Goal: Information Seeking & Learning: Find specific fact

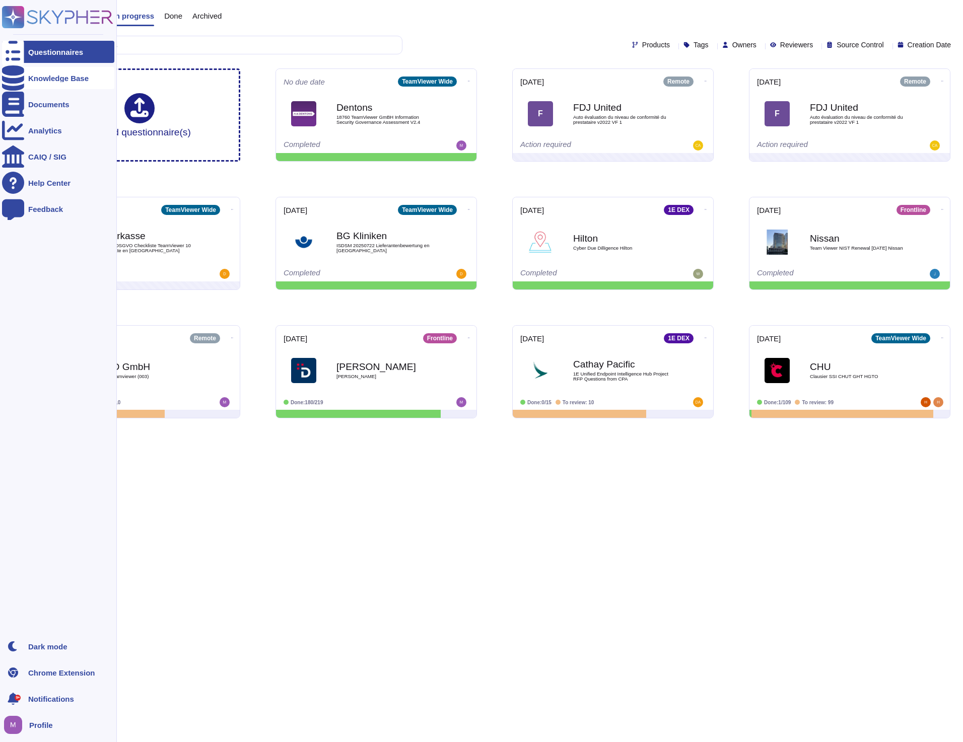
click at [50, 87] on div "Knowledge Base" at bounding box center [58, 78] width 112 height 22
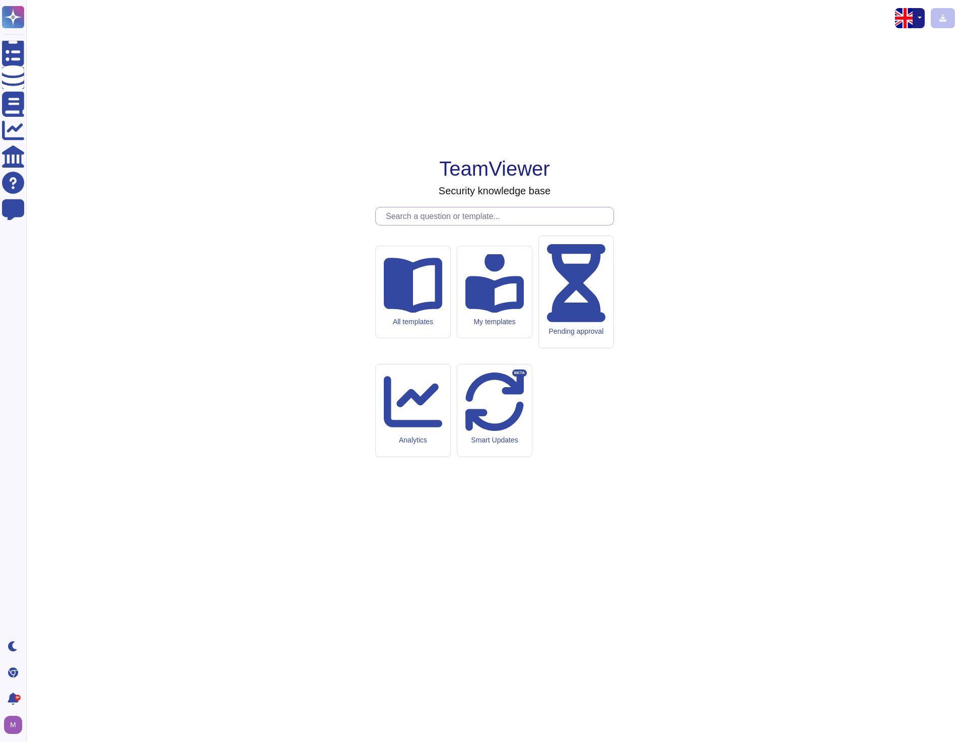
click at [443, 225] on input "text" at bounding box center [497, 216] width 233 height 18
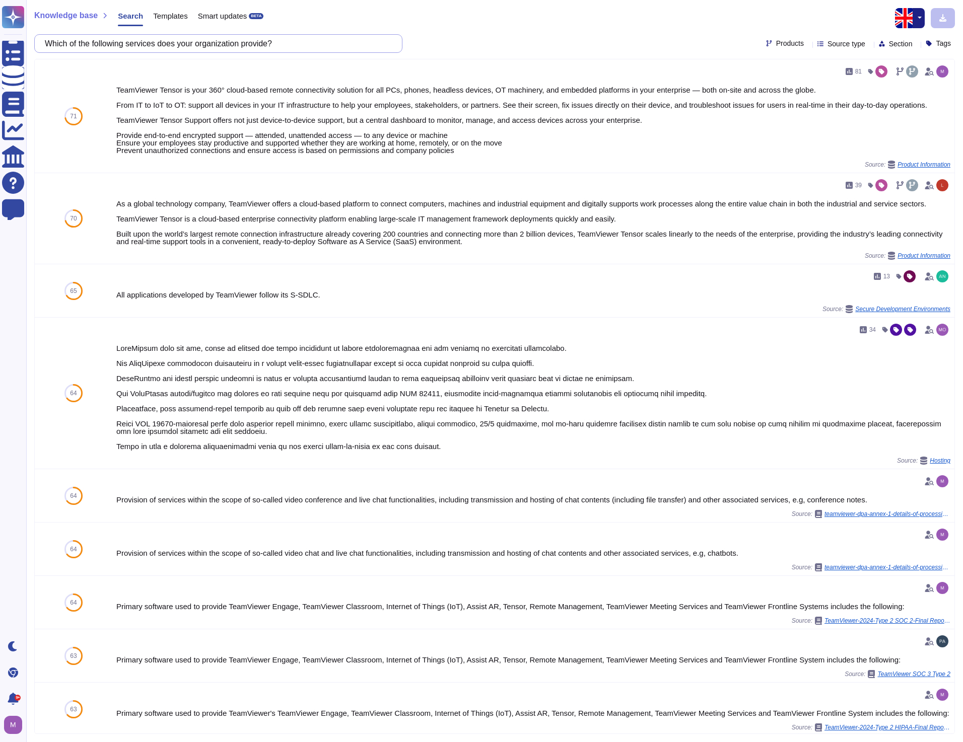
drag, startPoint x: -3, startPoint y: 65, endPoint x: -106, endPoint y: 70, distance: 103.4
click at [0, 70] on html "Questionnaires Knowledge Base Documents Analytics CAIQ / SIG Help Center Feedba…" at bounding box center [481, 371] width 963 height 742
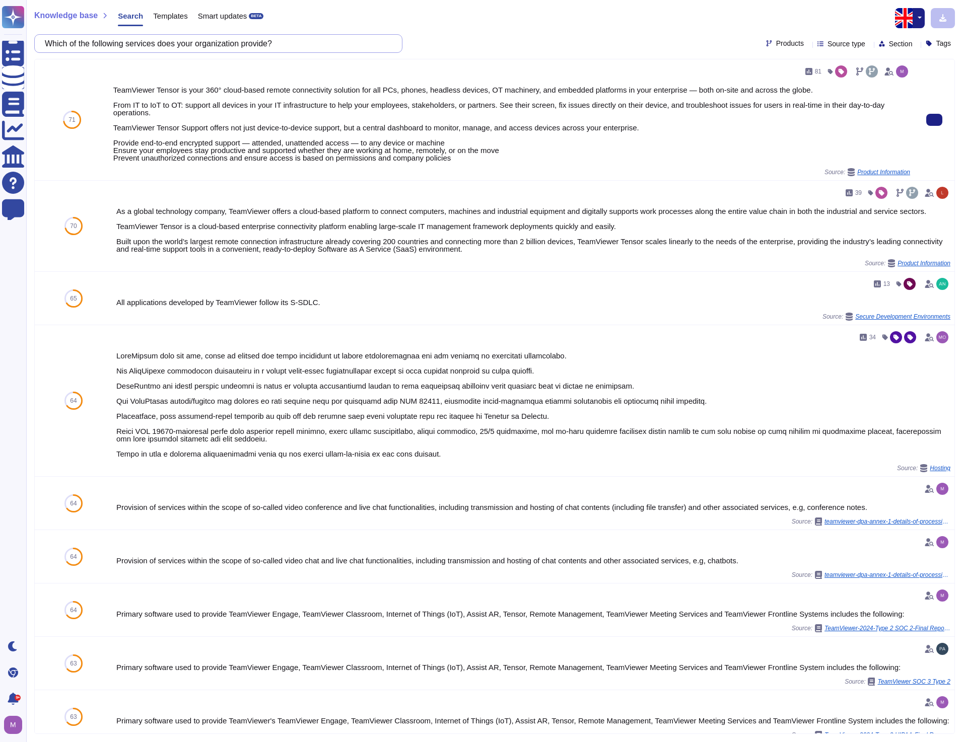
paste input "Please state the primary operating location(s) of the organization"
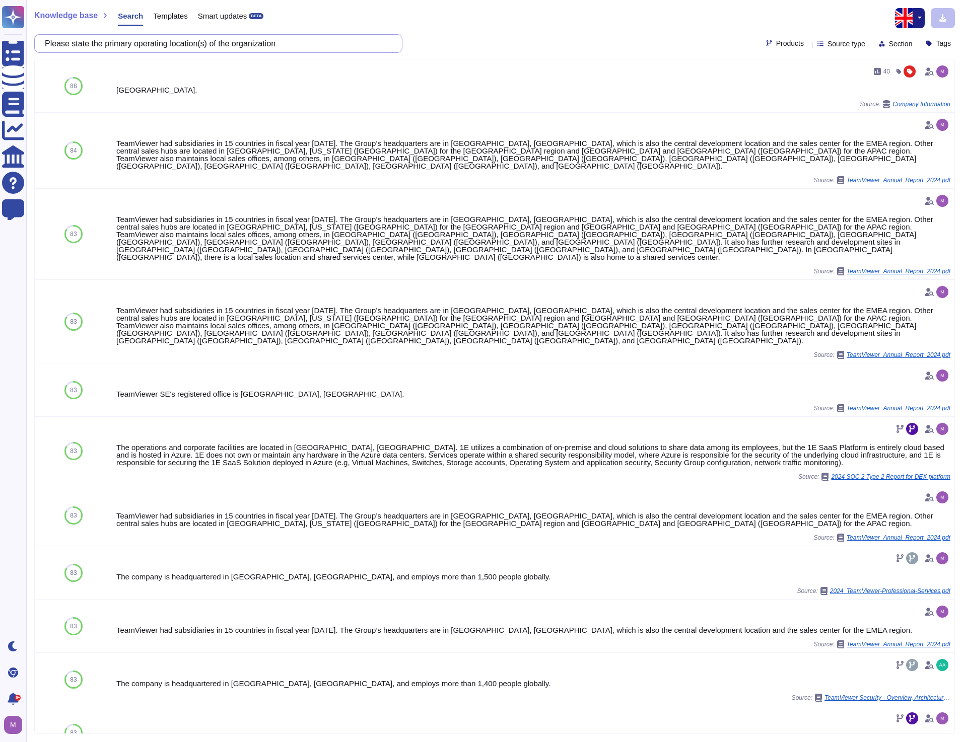
drag, startPoint x: 242, startPoint y: 58, endPoint x: -249, endPoint y: 78, distance: 491.9
click at [0, 78] on html "Questionnaires Knowledge Base Documents Analytics CAIQ / SIG Help Center Feedba…" at bounding box center [481, 371] width 963 height 742
paste input "Are any secondary operating location(s) used to also deliver client services?"
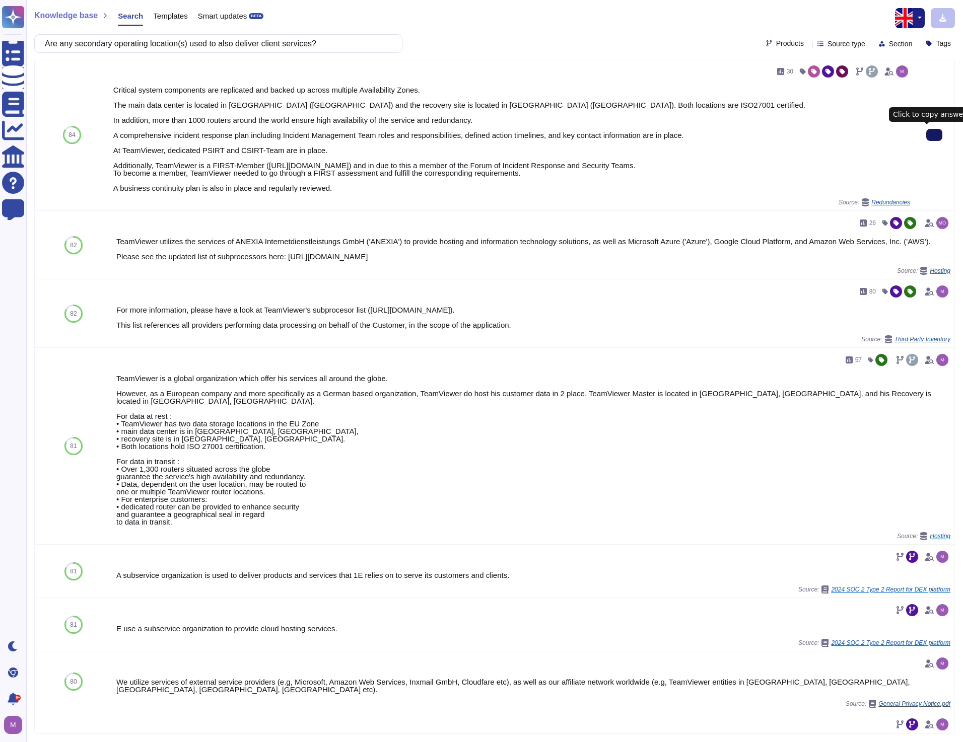
click at [934, 135] on icon at bounding box center [934, 135] width 0 height 0
drag, startPoint x: 336, startPoint y: 45, endPoint x: -192, endPoint y: 80, distance: 528.9
click at [0, 80] on html "Questionnaires Knowledge Base Documents Analytics CAIQ / SIG Help Center Feedba…" at bounding box center [481, 371] width 963 height 742
paste input "Does delivery of services require you to interact with any client sensitive inf…"
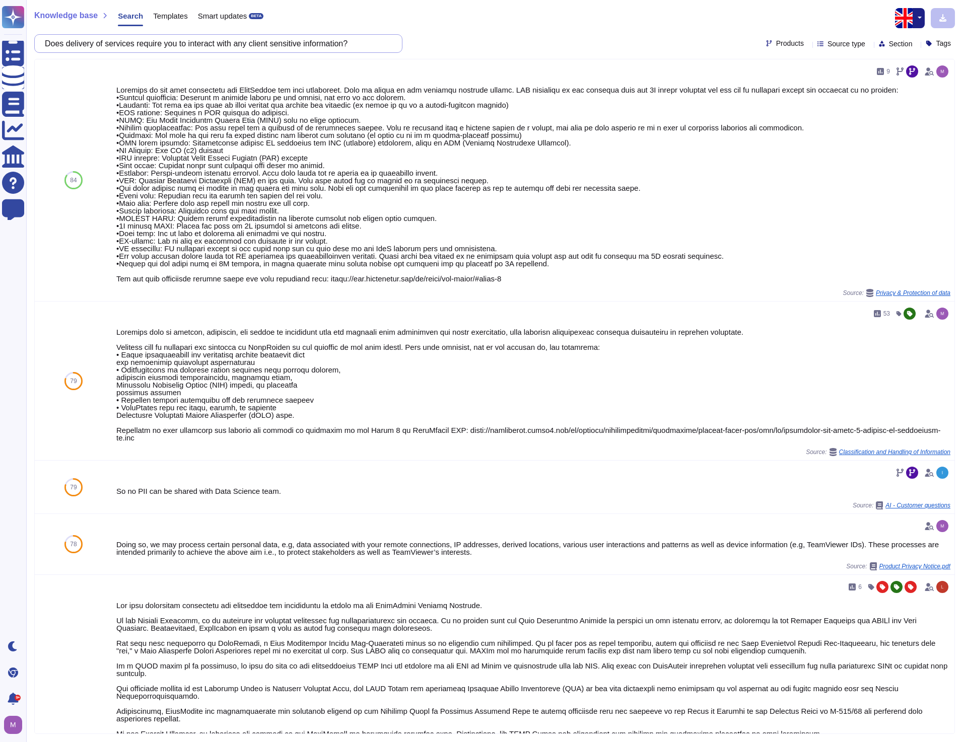
drag, startPoint x: 375, startPoint y: 44, endPoint x: -22, endPoint y: 81, distance: 398.5
click at [0, 81] on html "Questionnaires Knowledge Base Documents Analytics CAIQ / SIG Help Center Feedba…" at bounding box center [481, 371] width 963 height 742
paste input "What level of interaction does your organization have with client sensitive inf…"
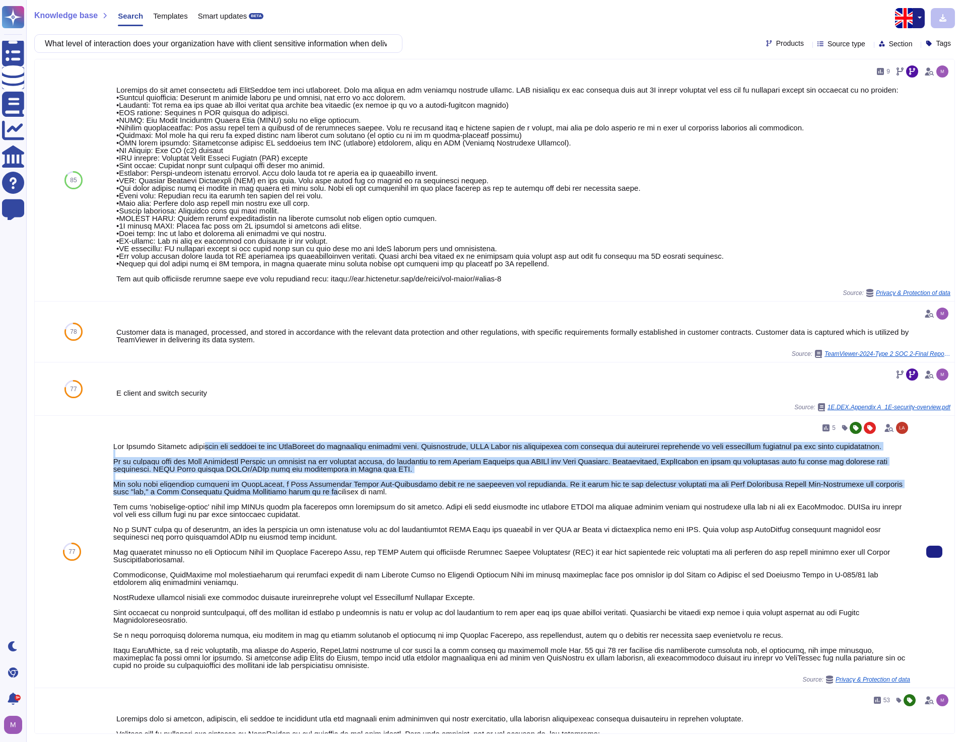
drag, startPoint x: 211, startPoint y: 444, endPoint x: 342, endPoint y: 506, distance: 144.6
click at [342, 506] on div at bounding box center [511, 556] width 797 height 227
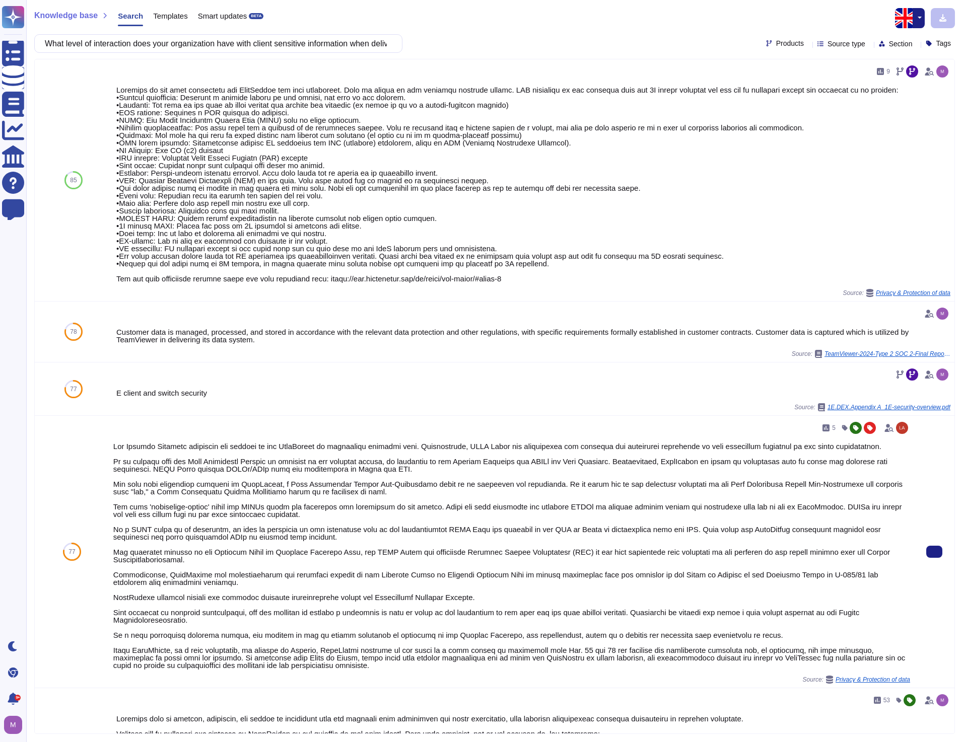
drag, startPoint x: 342, startPoint y: 506, endPoint x: 341, endPoint y: 544, distance: 38.8
click at [341, 544] on div at bounding box center [511, 556] width 797 height 227
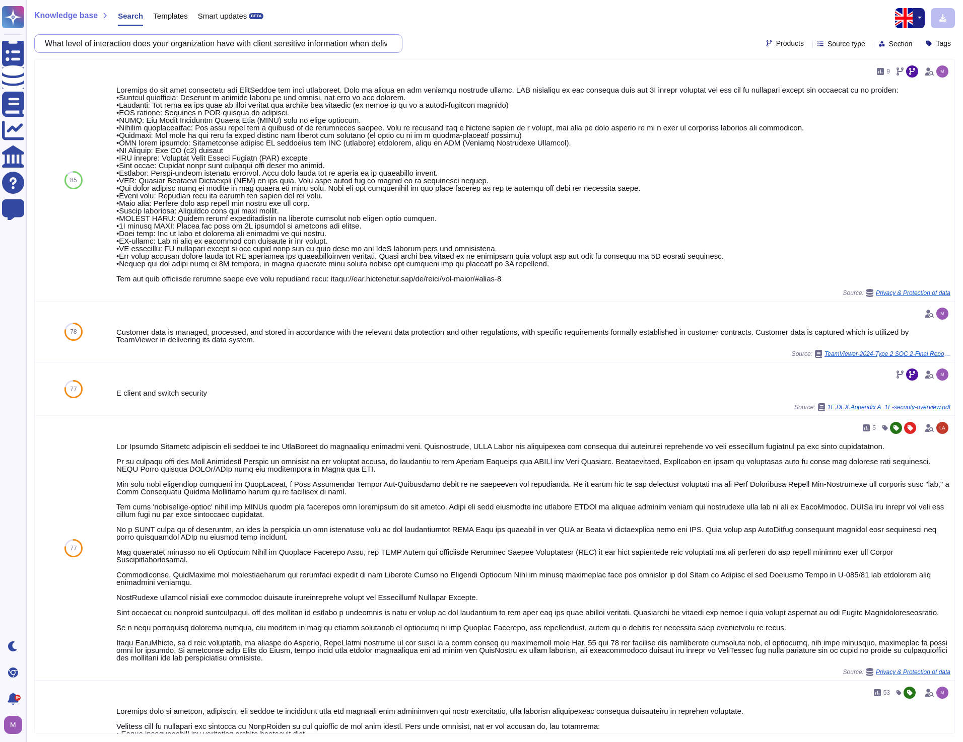
click at [268, 43] on input "What level of interaction does your organization have with client sensitive inf…" at bounding box center [216, 44] width 352 height 18
paste input "Is the use of any external subcontractors considered critical to providing deli…"
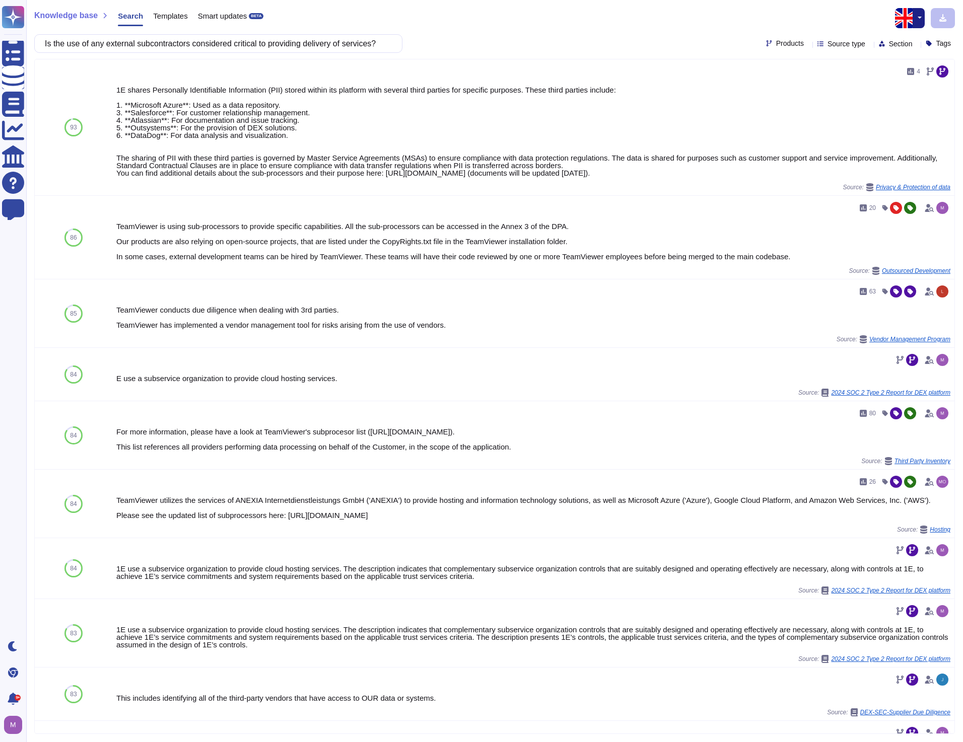
click at [536, 22] on div "Knowledge base Search Templates Smart updates BETA" at bounding box center [490, 18] width 913 height 20
click at [224, 43] on input "Is the use of any external subcontractors considered critical to providing deli…" at bounding box center [216, 44] width 352 height 18
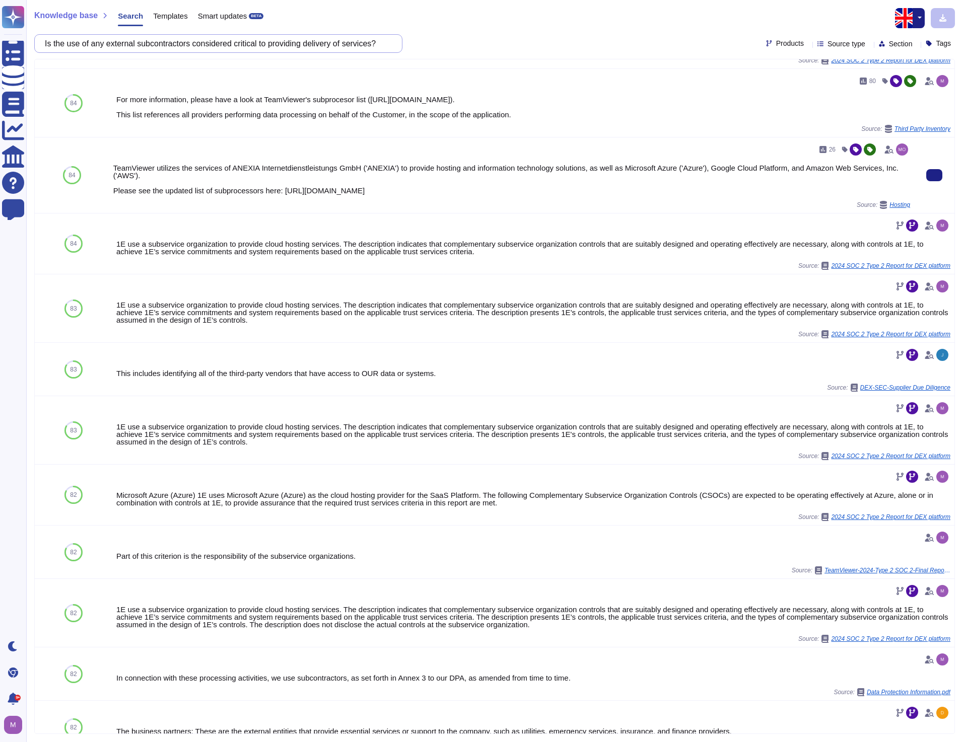
scroll to position [345, 0]
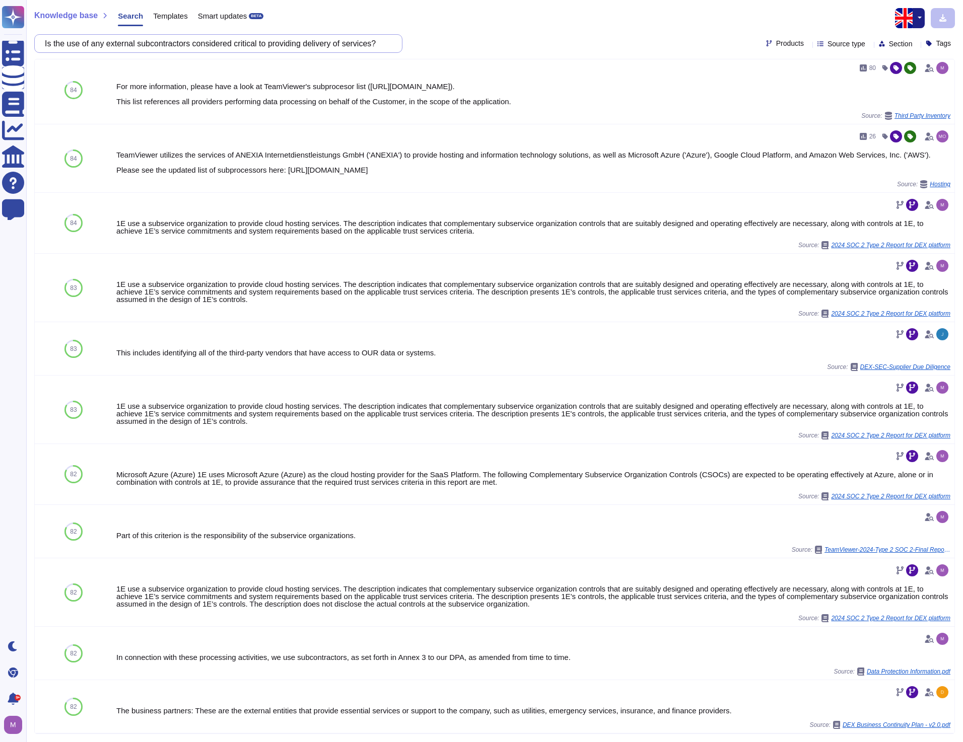
click at [299, 46] on input "Is the use of any external subcontractors considered critical to providing deli…" at bounding box center [216, 44] width 352 height 18
paste input "Does the organization have certification against a known and recognized informa…"
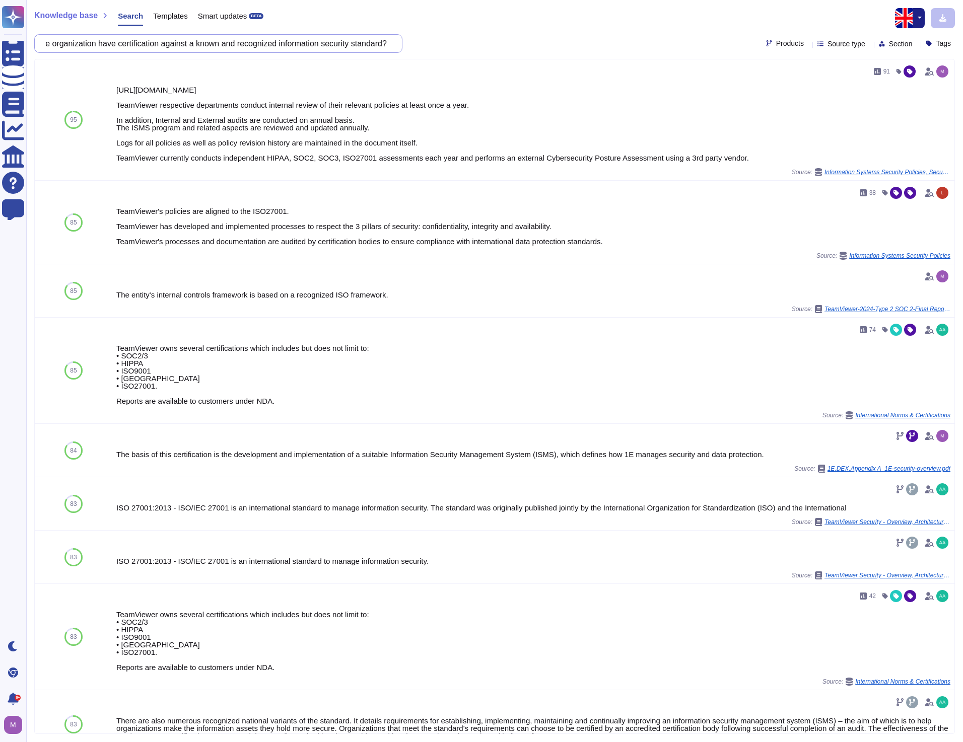
scroll to position [0, 0]
click at [224, 43] on input "Does the organization have certification against a known and recognized informa…" at bounding box center [216, 44] width 352 height 18
paste input "Does the organization leverage custom/in-house developed systems or software to…"
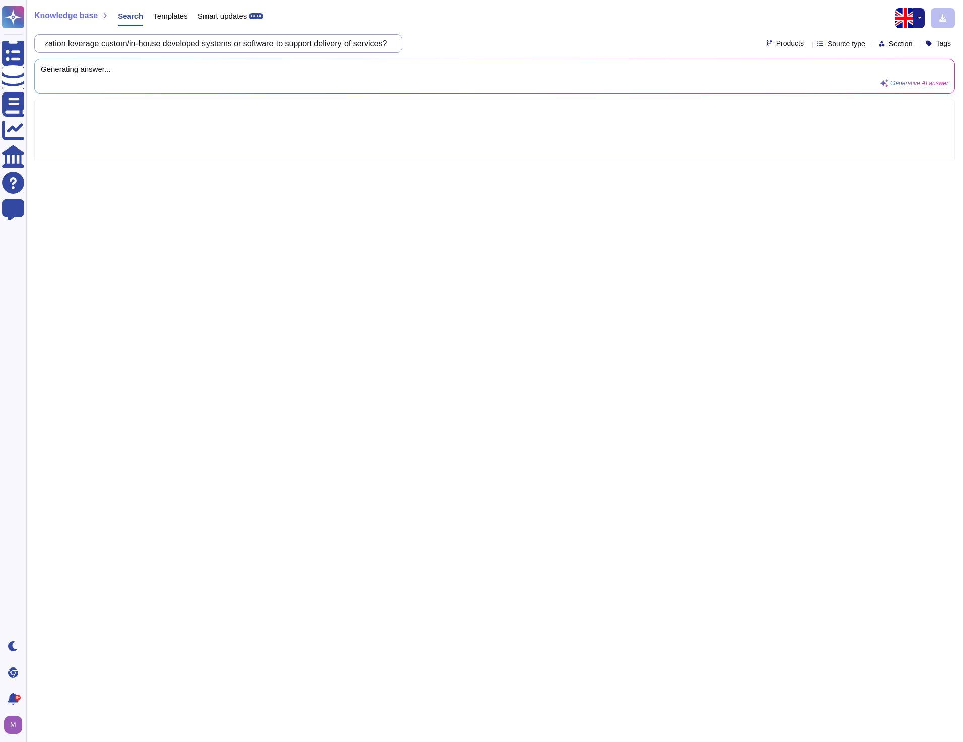
scroll to position [0, 65]
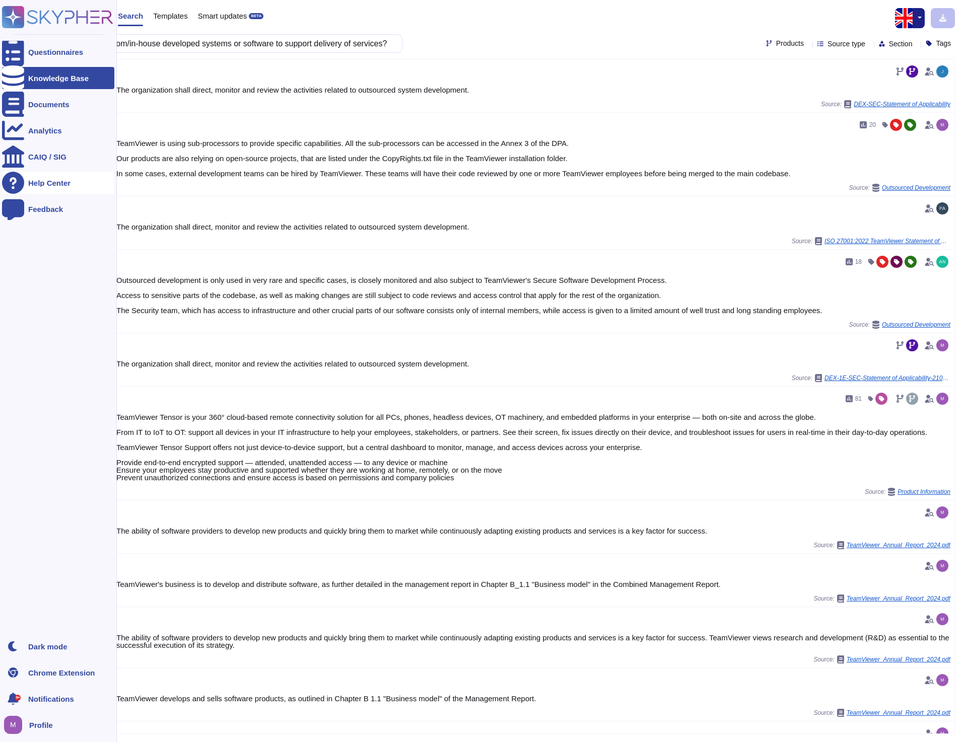
type input "Does the organization leverage custom/in-house developed systems or software to…"
